Goal: Information Seeking & Learning: Learn about a topic

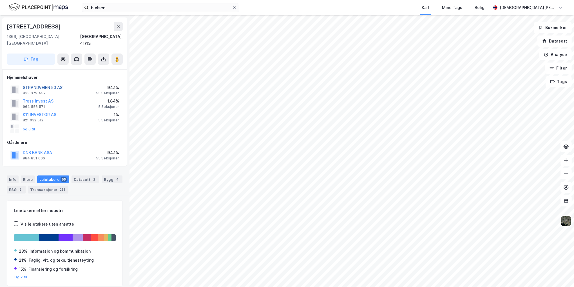
scroll to position [15, 0]
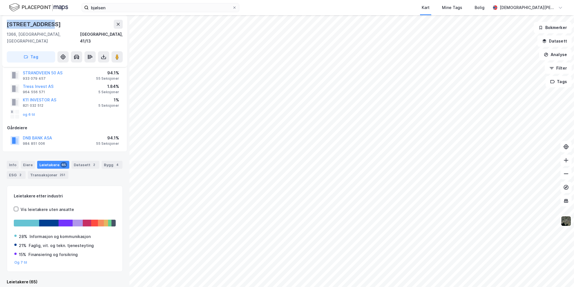
drag, startPoint x: 48, startPoint y: 23, endPoint x: 6, endPoint y: 25, distance: 42.0
click at [6, 25] on div "[STREET_ADDRESS]" at bounding box center [64, 41] width 125 height 52
copy div "[STREET_ADDRESS]"
click at [120, 10] on input "bjølsen" at bounding box center [161, 7] width 144 height 8
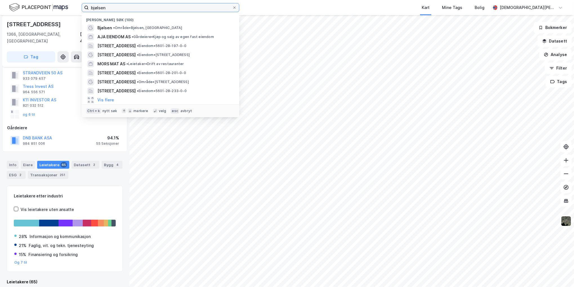
click at [120, 10] on input "bjølsen" at bounding box center [161, 7] width 144 height 8
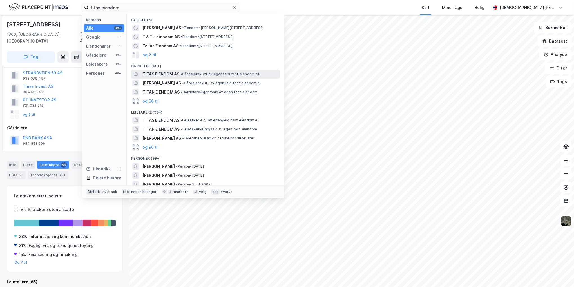
click at [172, 73] on span "TITAS EIENDOM AS" at bounding box center [161, 74] width 37 height 7
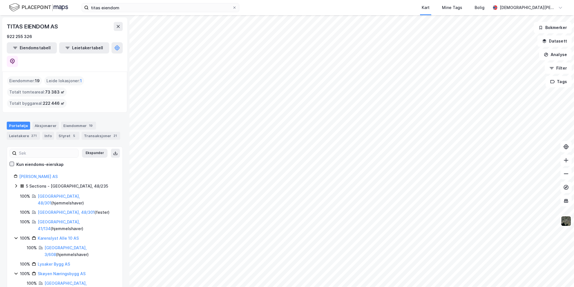
click at [12, 162] on icon at bounding box center [12, 164] width 4 height 4
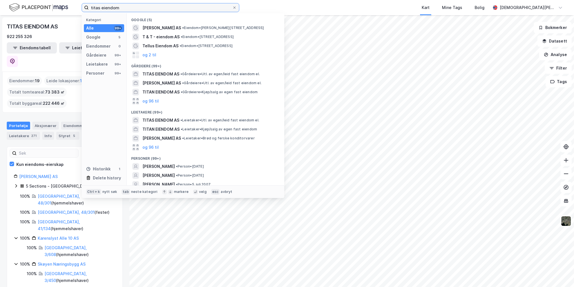
click at [129, 11] on input "titas eiendom" at bounding box center [161, 7] width 144 height 8
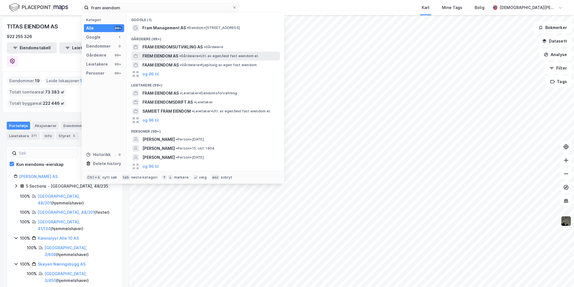
click at [168, 55] on span "FREM EIENDOM AS" at bounding box center [161, 56] width 36 height 7
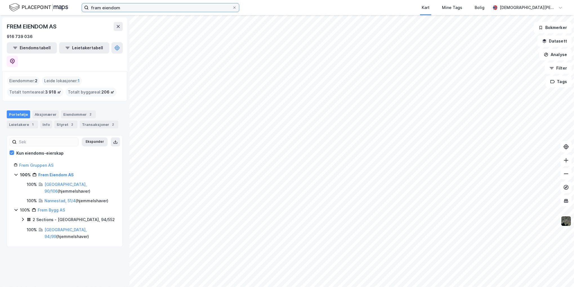
click at [125, 6] on input "fram eiendom" at bounding box center [161, 7] width 144 height 8
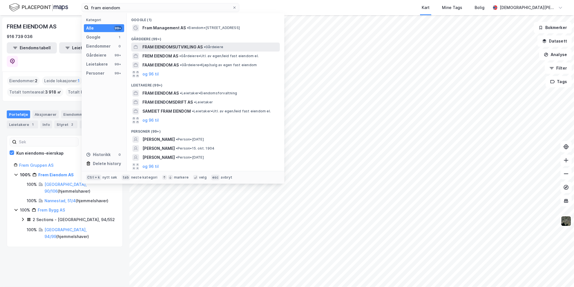
click at [166, 47] on span "FRAM EIENDOMSUTVIKLING AS" at bounding box center [173, 47] width 60 height 7
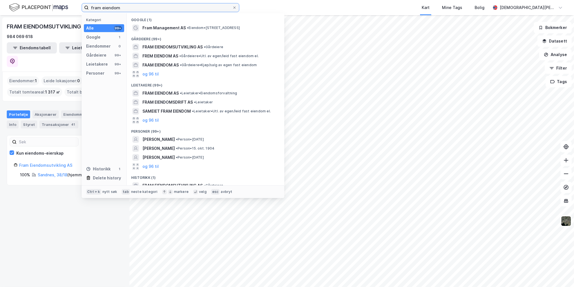
drag, startPoint x: 107, startPoint y: 9, endPoint x: 101, endPoint y: 10, distance: 6.0
click at [101, 10] on input "fram eiendom" at bounding box center [161, 7] width 144 height 8
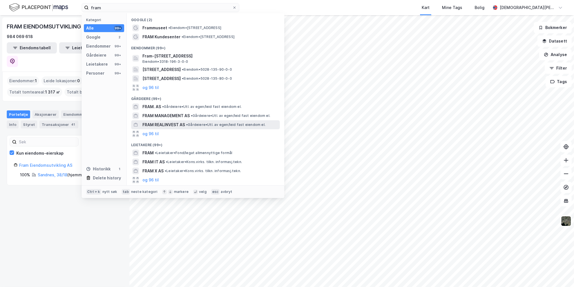
click at [181, 124] on span "FRAM REALINVEST AS" at bounding box center [164, 124] width 43 height 7
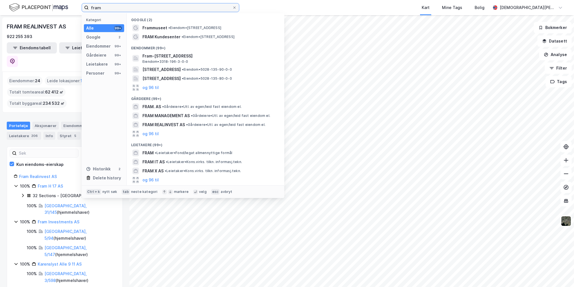
click at [146, 4] on input "fram" at bounding box center [161, 7] width 144 height 8
paste input "[PERSON_NAME] AS"
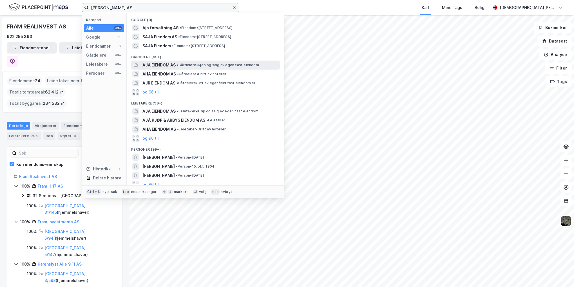
type input "[PERSON_NAME] AS"
click at [172, 64] on span "AJA EIENDOM AS" at bounding box center [159, 65] width 33 height 7
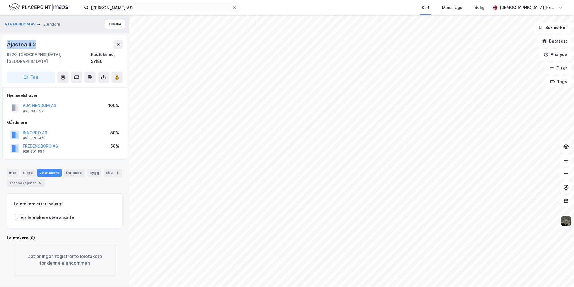
drag, startPoint x: 28, startPoint y: 44, endPoint x: 8, endPoint y: 43, distance: 20.3
click at [8, 43] on div "Ájastealli 2" at bounding box center [65, 44] width 116 height 9
click at [107, 169] on div "ESG 1" at bounding box center [113, 173] width 19 height 8
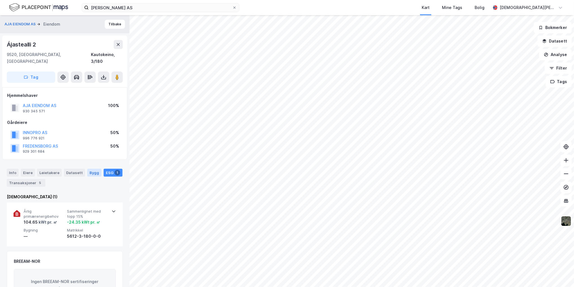
click at [93, 169] on div "Bygg" at bounding box center [94, 173] width 14 height 8
